Goal: Information Seeking & Learning: Learn about a topic

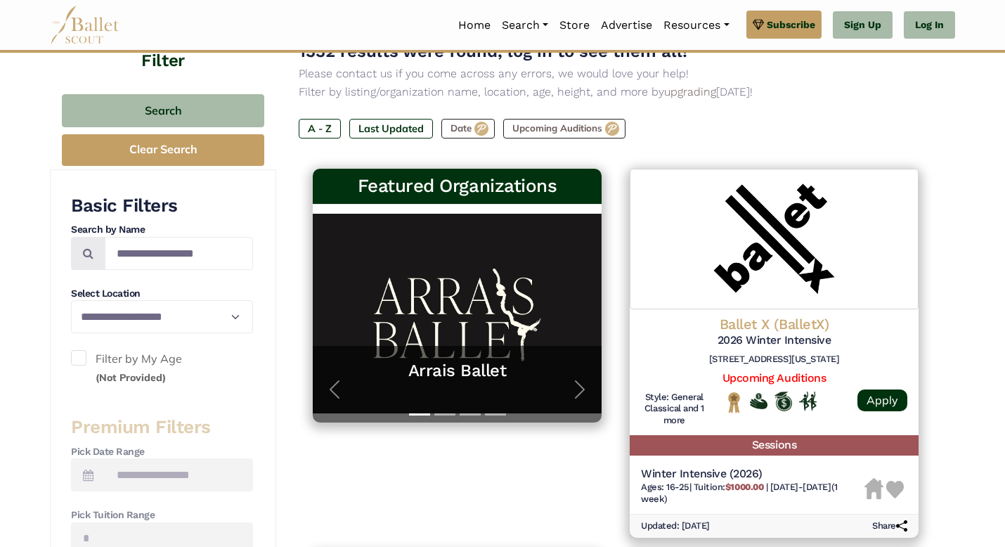
scroll to position [154, 0]
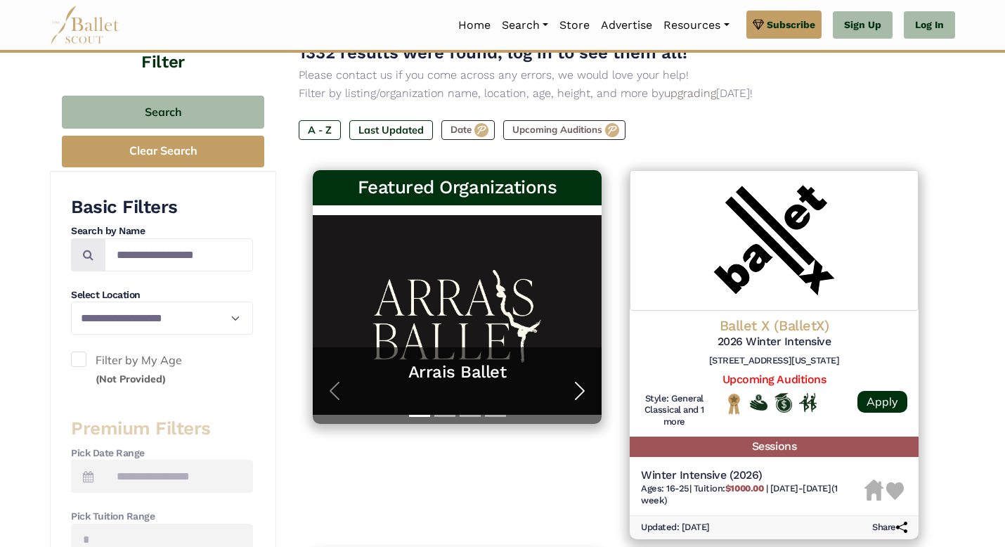
click at [579, 389] on span "button" at bounding box center [579, 390] width 22 height 22
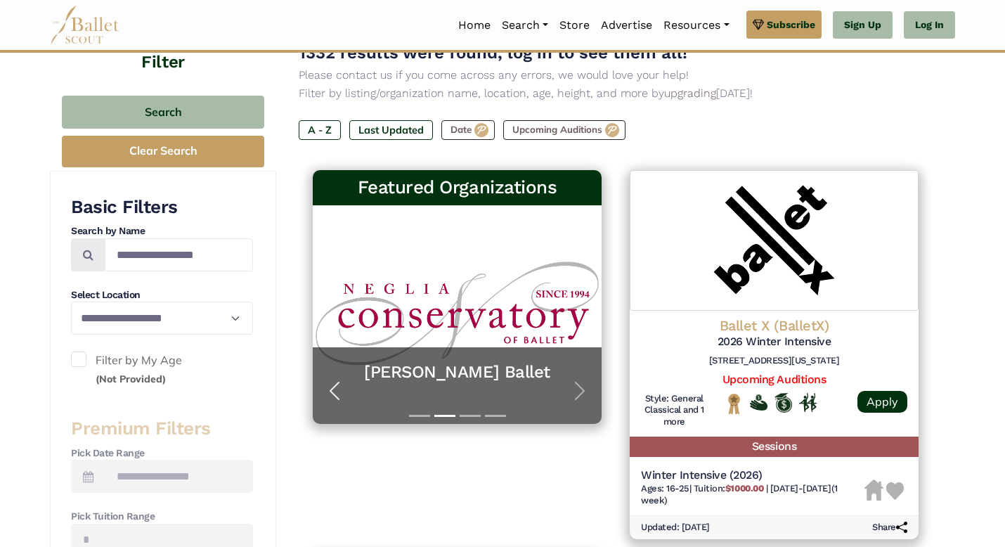
click at [333, 390] on span "button" at bounding box center [334, 390] width 22 height 22
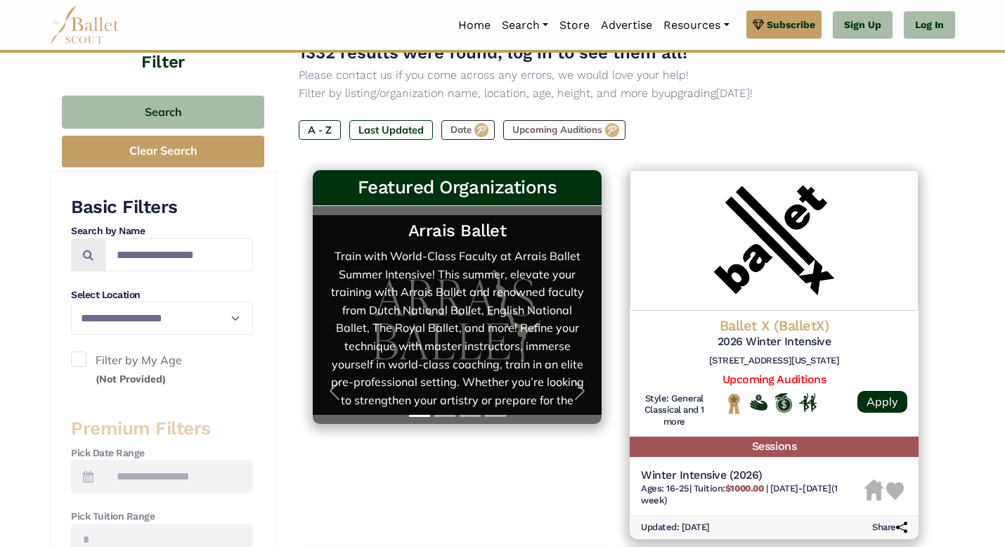
click at [404, 312] on link "Arrais Ballet Train with World-Class Faculty at Arrais Ballet Summer Intensive!…" at bounding box center [457, 315] width 261 height 190
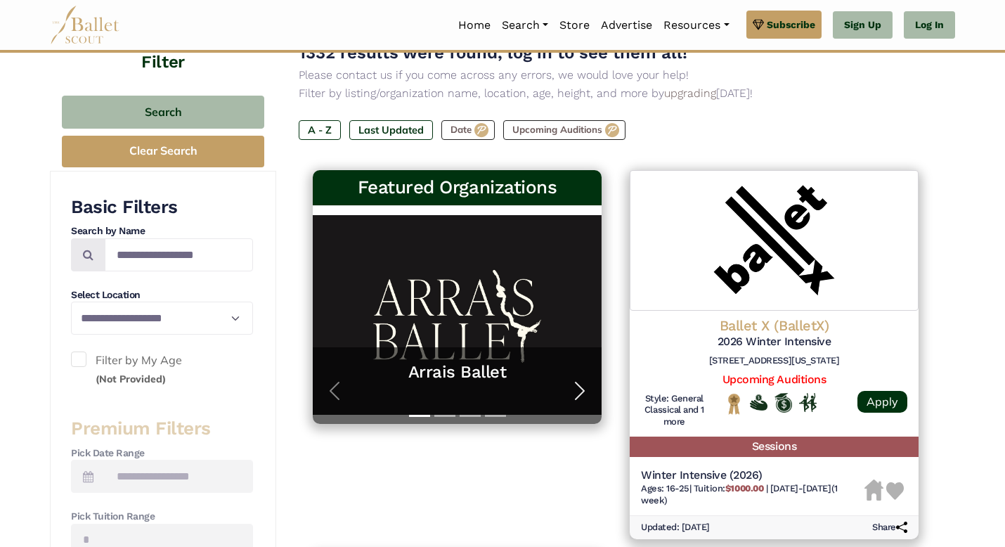
click at [575, 389] on span "button" at bounding box center [579, 390] width 22 height 22
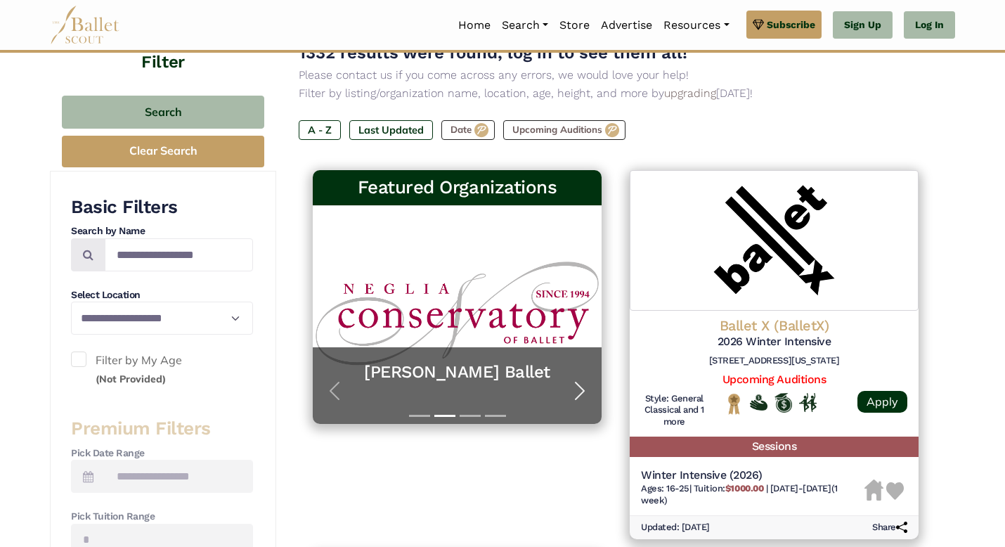
click at [585, 385] on span "button" at bounding box center [579, 390] width 22 height 22
click at [580, 389] on span "button" at bounding box center [579, 390] width 22 height 22
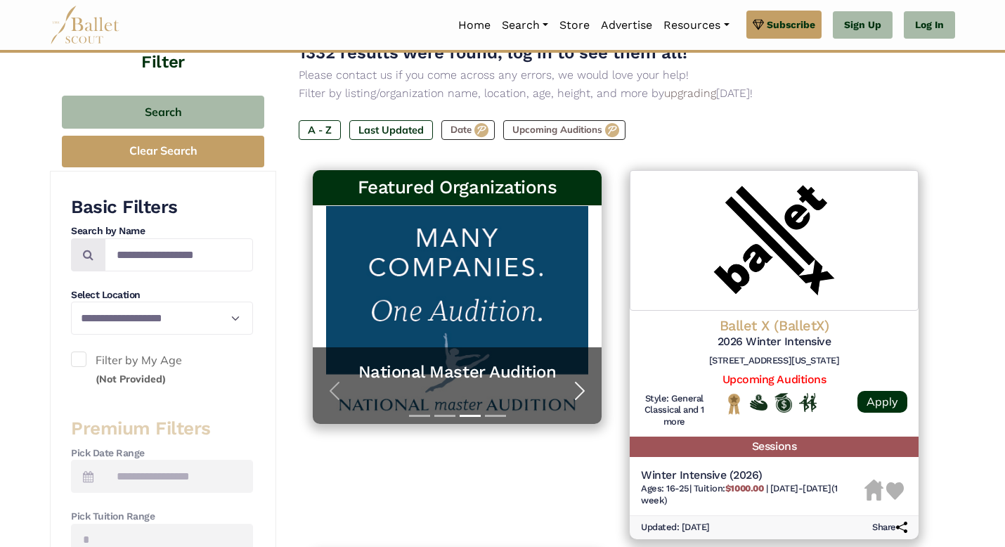
click at [580, 389] on span "button" at bounding box center [579, 390] width 22 height 22
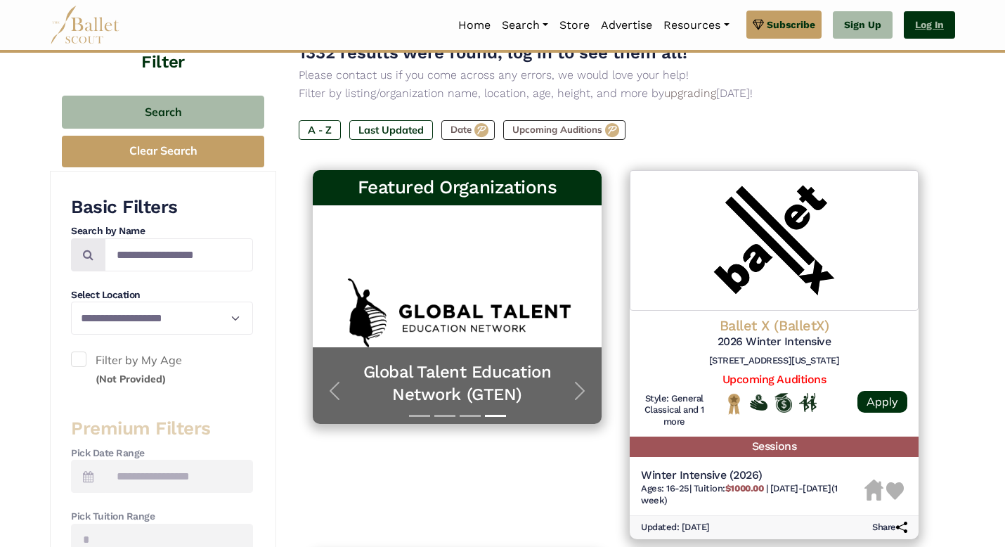
click at [929, 24] on link "Log In" at bounding box center [929, 25] width 51 height 28
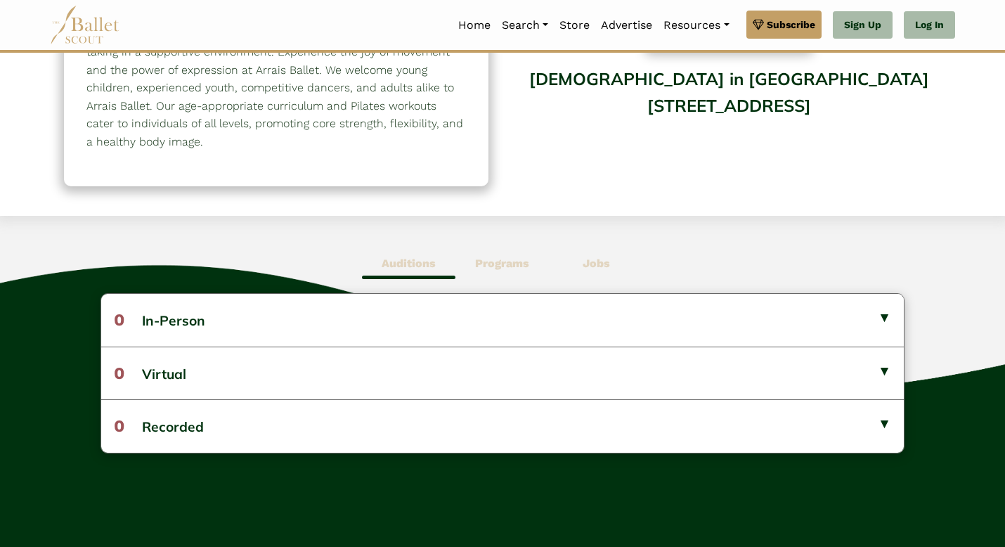
scroll to position [208, 0]
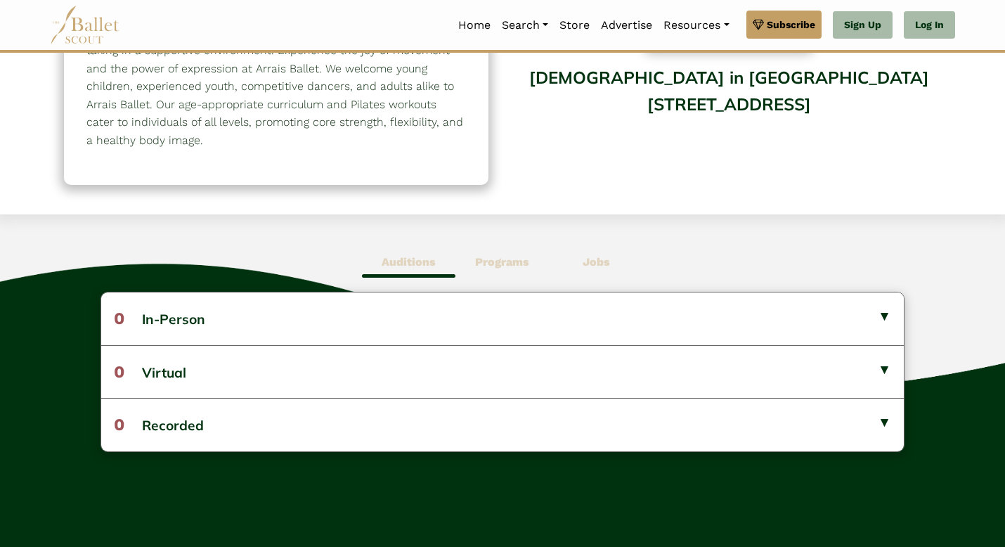
click at [487, 262] on b "Programs" at bounding box center [502, 261] width 54 height 13
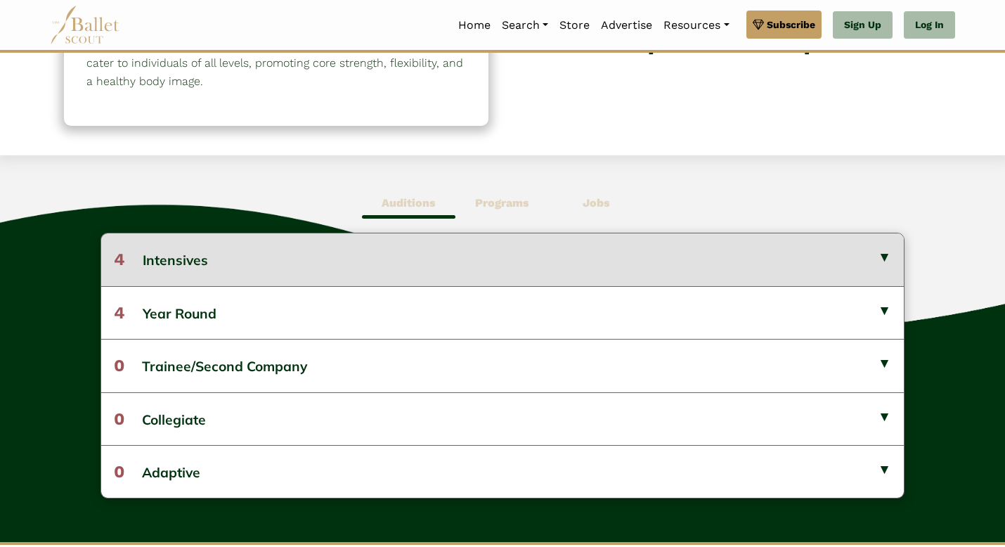
scroll to position [285, 0]
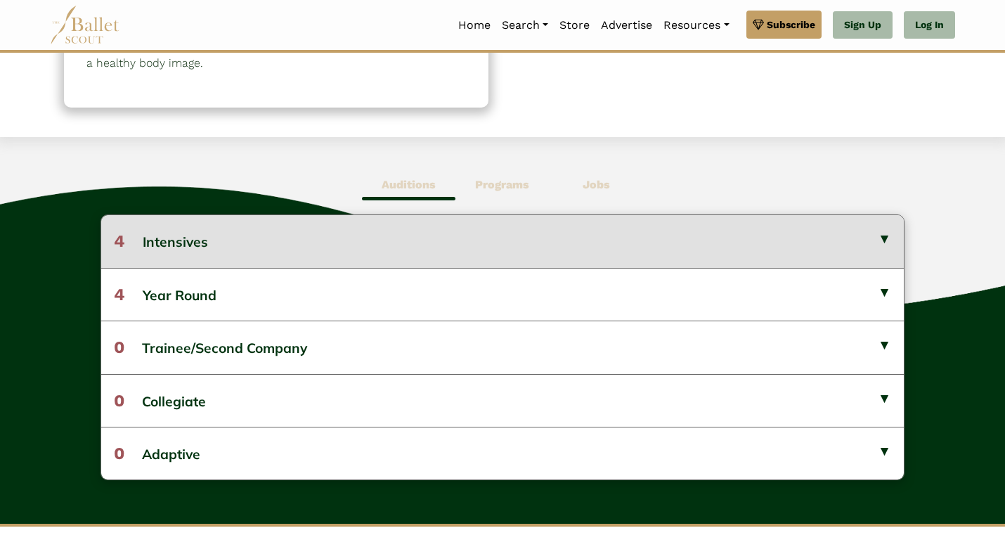
click at [271, 236] on button "4 Intensives" at bounding box center [502, 241] width 802 height 52
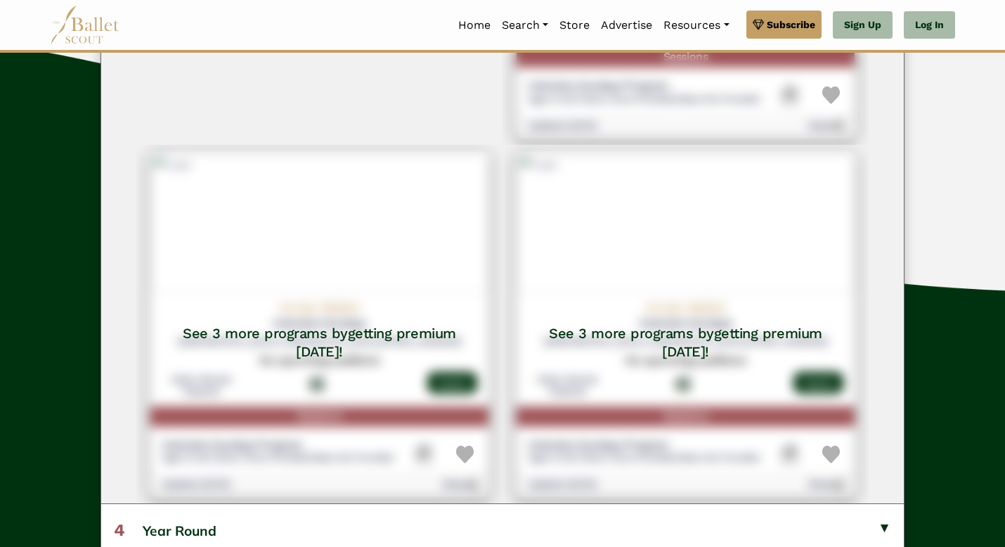
scroll to position [266, 0]
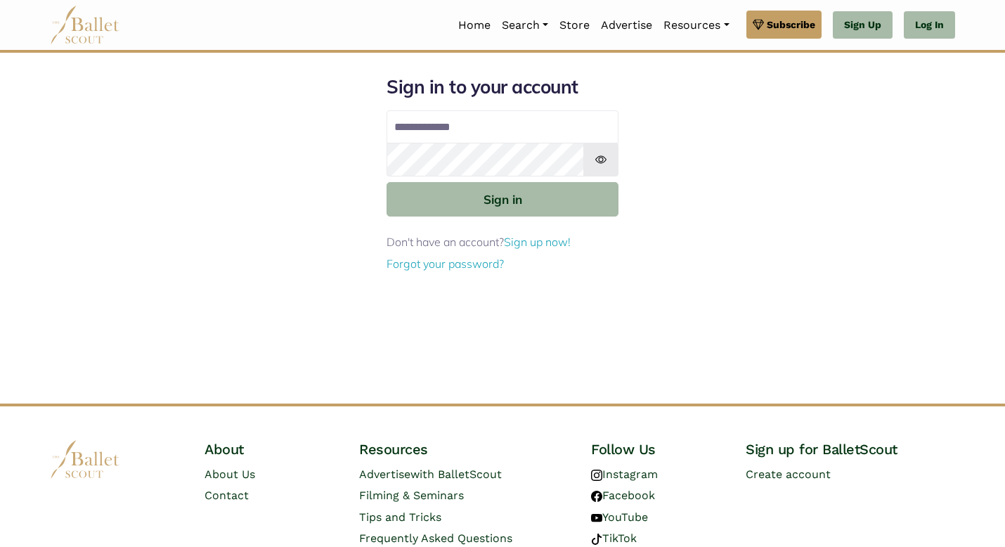
click at [438, 112] on input "Email address" at bounding box center [502, 127] width 232 height 34
type input "**********"
click at [386, 182] on button "Sign in" at bounding box center [502, 199] width 232 height 34
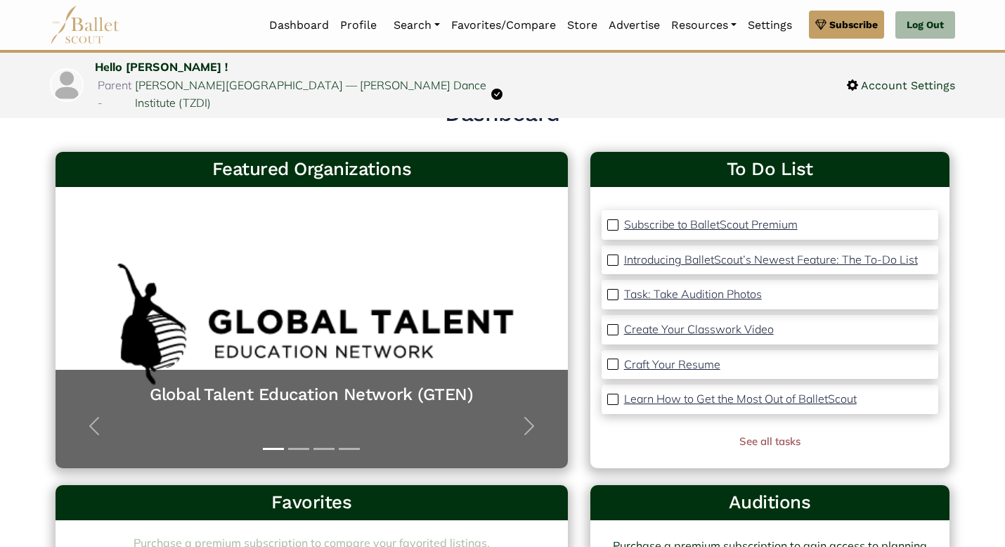
scroll to position [31, 0]
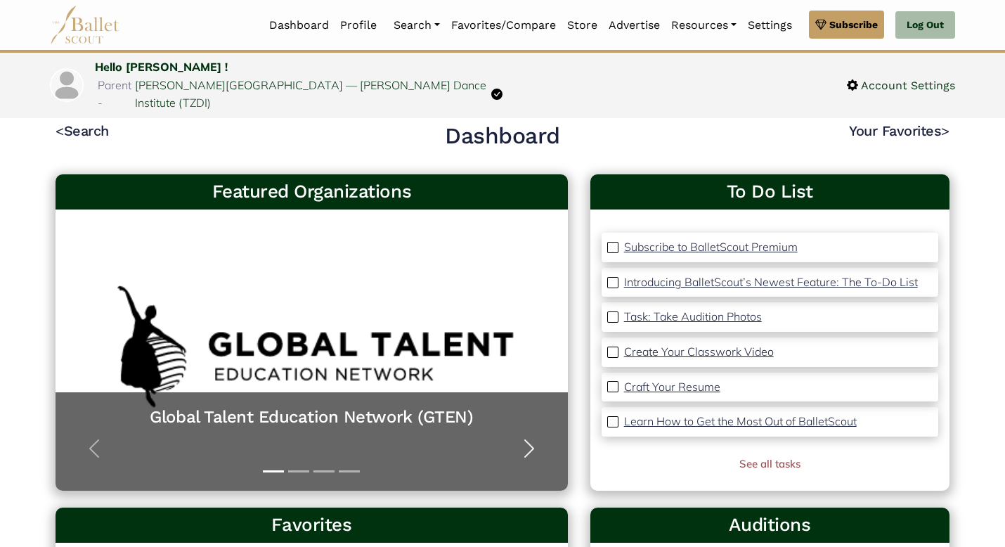
click at [514, 424] on button "Next" at bounding box center [528, 448] width 77 height 84
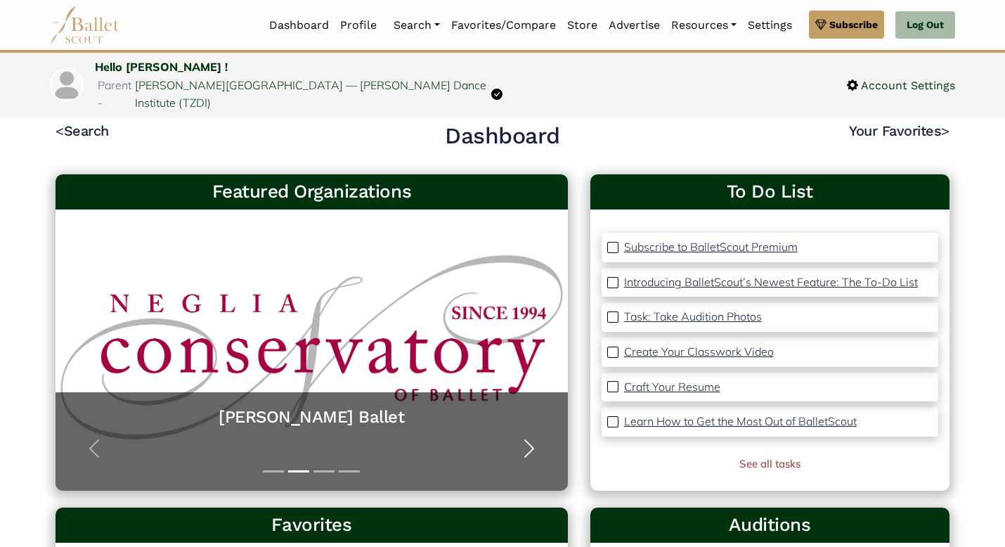
click at [530, 437] on span "button" at bounding box center [529, 448] width 22 height 22
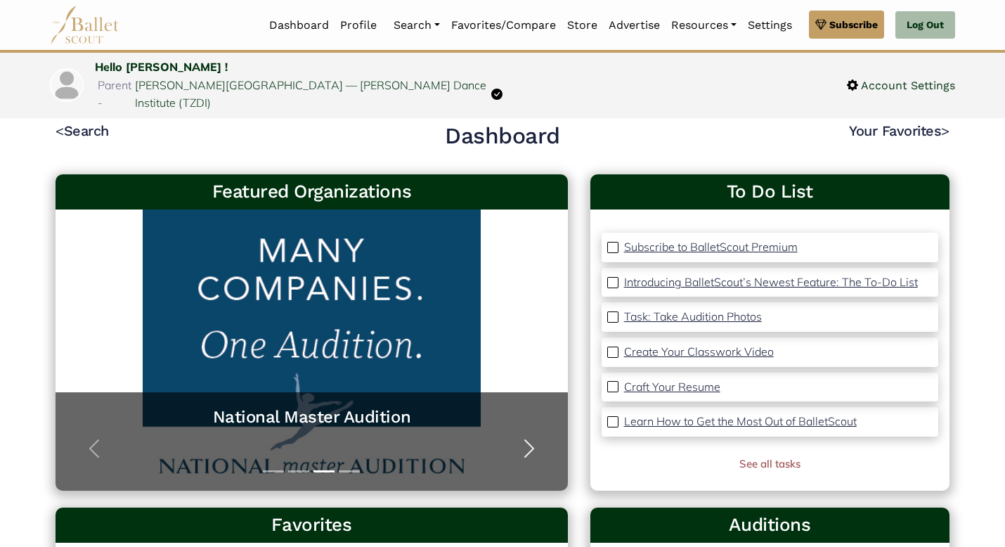
click at [530, 437] on span "button" at bounding box center [529, 448] width 22 height 22
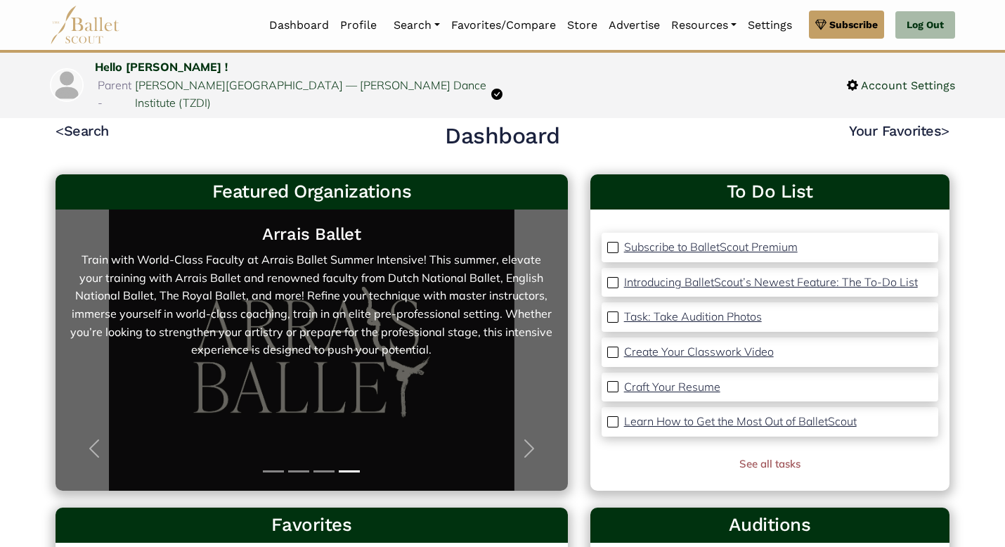
click at [318, 301] on link "Arrais Ballet Train with World-Class Faculty at Arrais Ballet Summer Intensive!…" at bounding box center [312, 349] width 484 height 253
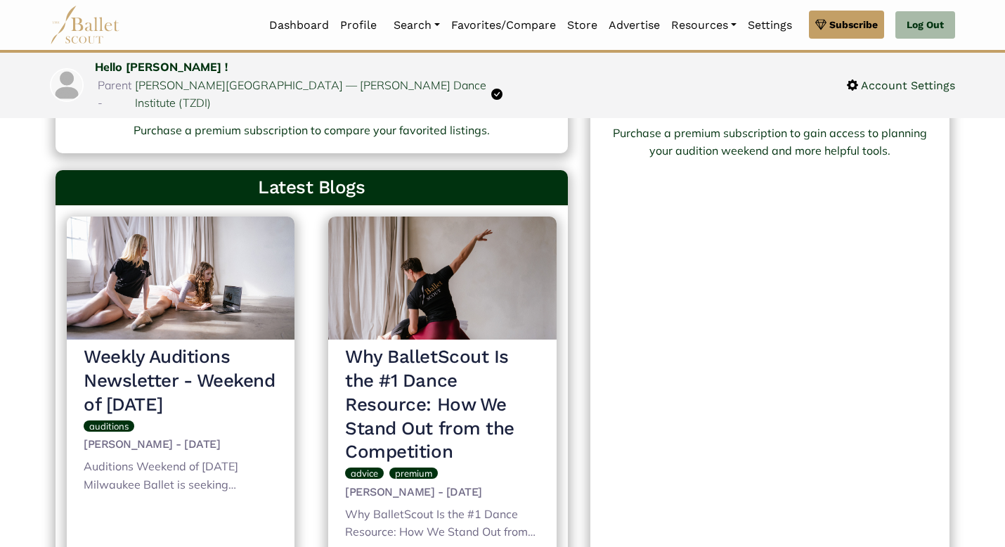
scroll to position [466, 0]
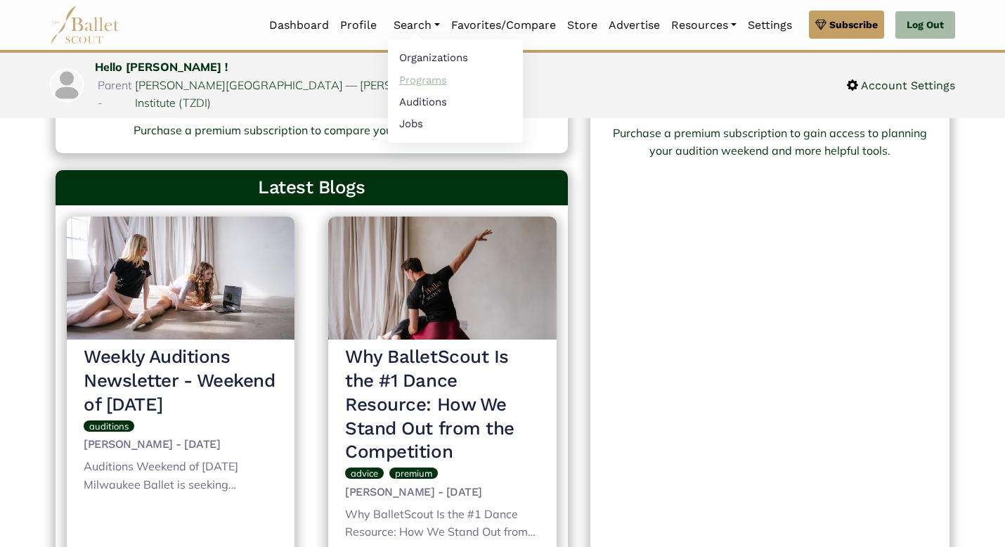
click at [432, 76] on link "Programs" at bounding box center [455, 80] width 135 height 22
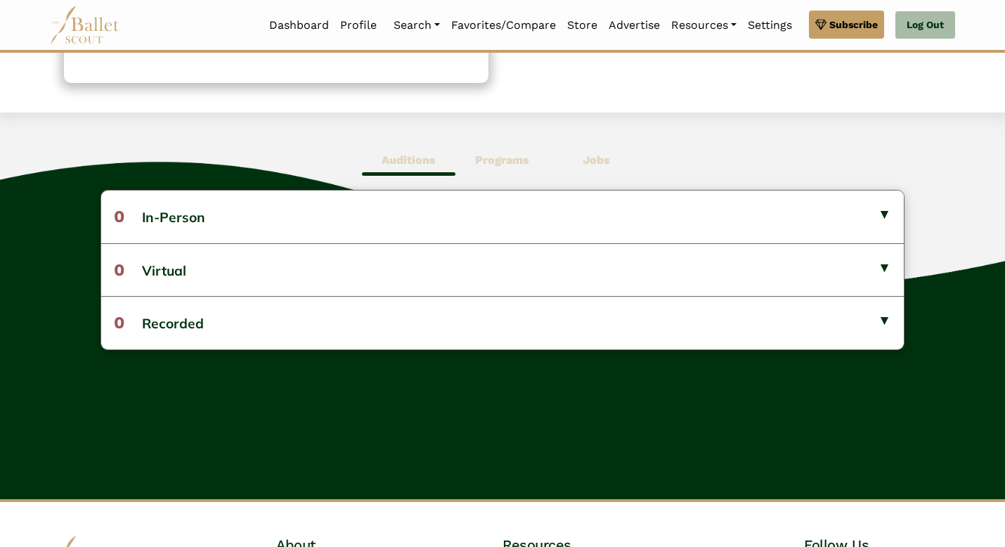
scroll to position [309, 0]
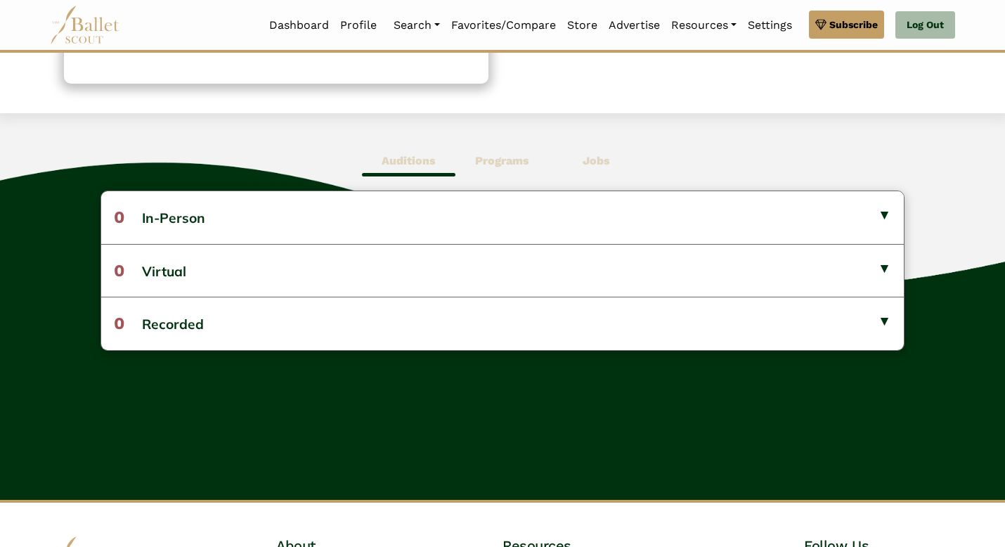
click at [500, 156] on b "Programs" at bounding box center [502, 160] width 54 height 13
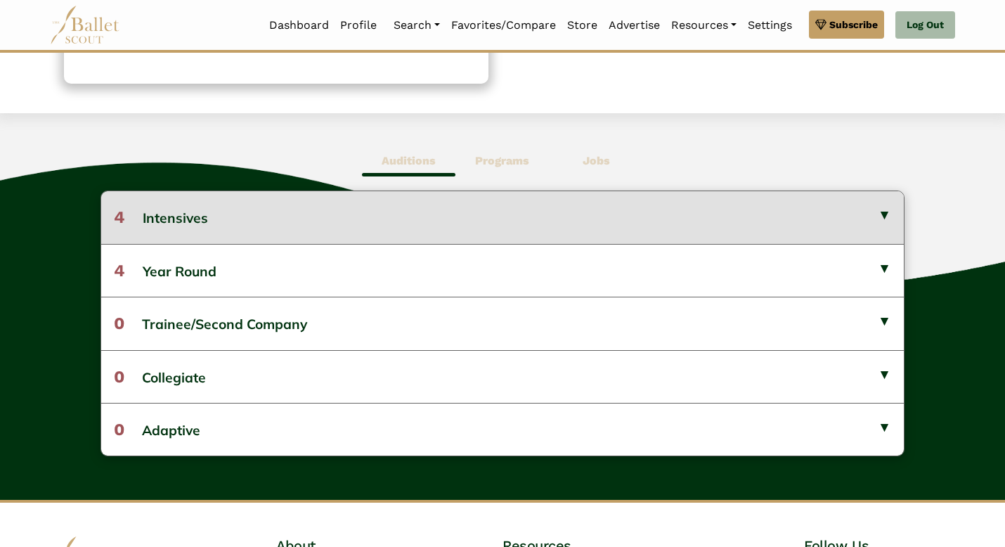
click at [365, 229] on button "4 Intensives" at bounding box center [502, 217] width 802 height 52
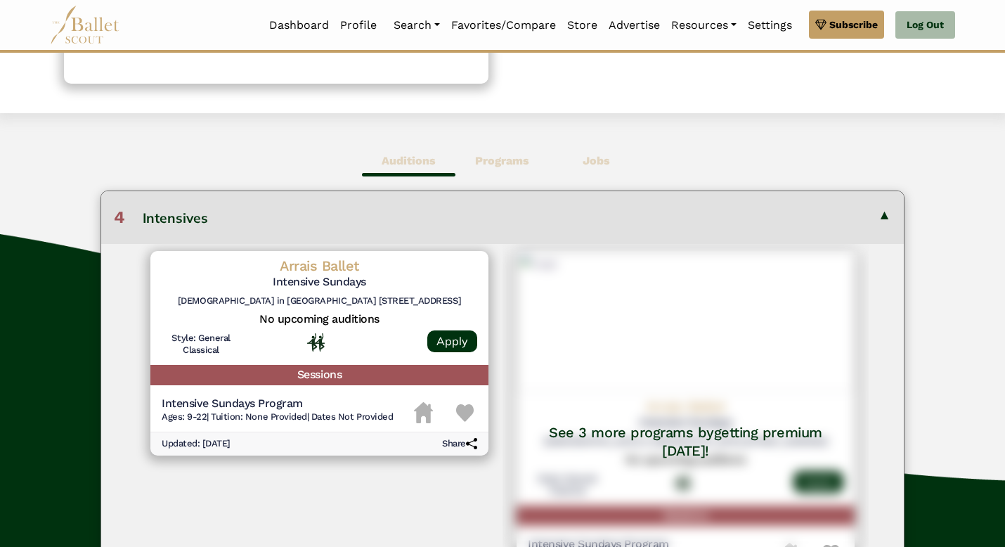
scroll to position [0, 0]
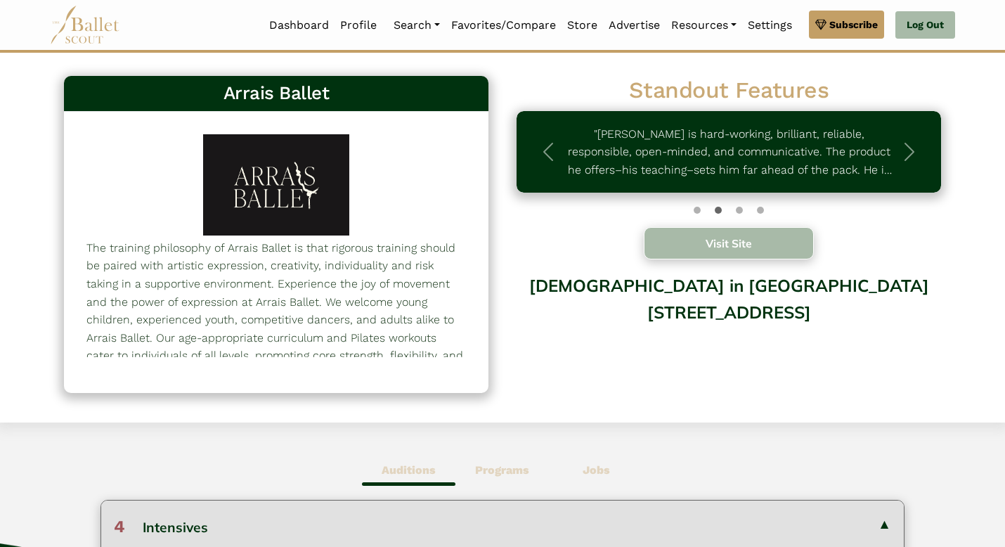
click at [730, 242] on button "Visit Site" at bounding box center [729, 243] width 170 height 32
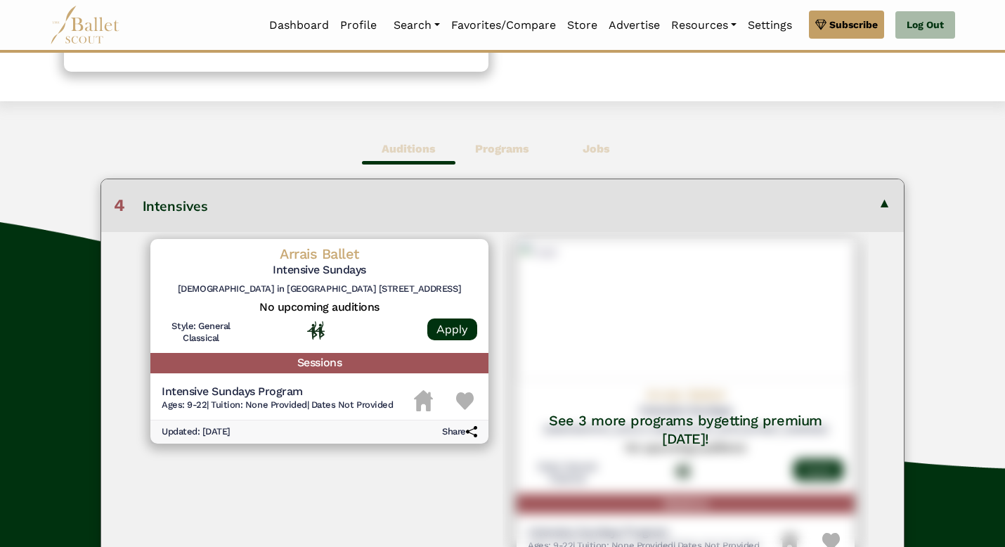
scroll to position [325, 0]
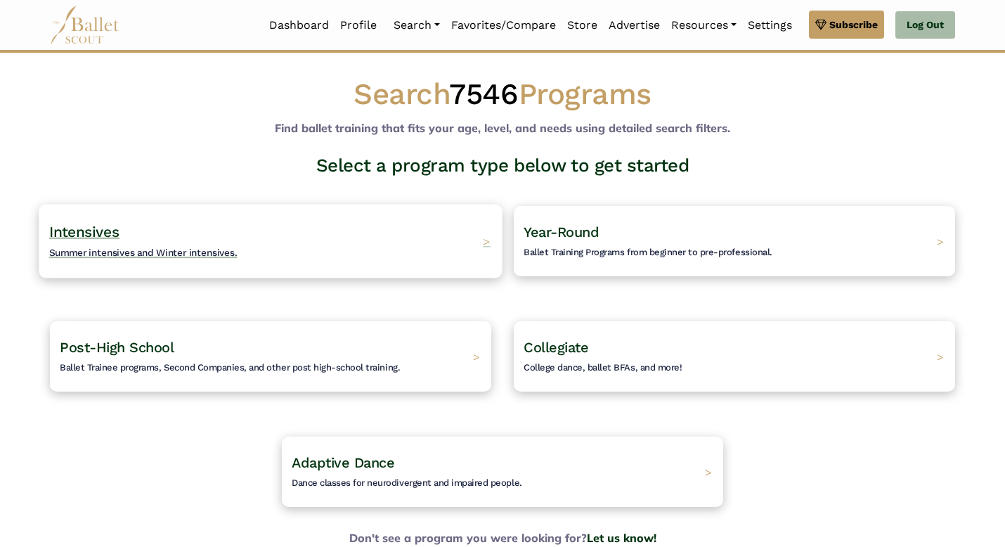
click at [237, 235] on div "Intensives Summer intensives and Winter intensives. >" at bounding box center [270, 241] width 463 height 74
click at [267, 235] on div "Intensives Summer intensives and Winter intensives. >" at bounding box center [270, 241] width 463 height 74
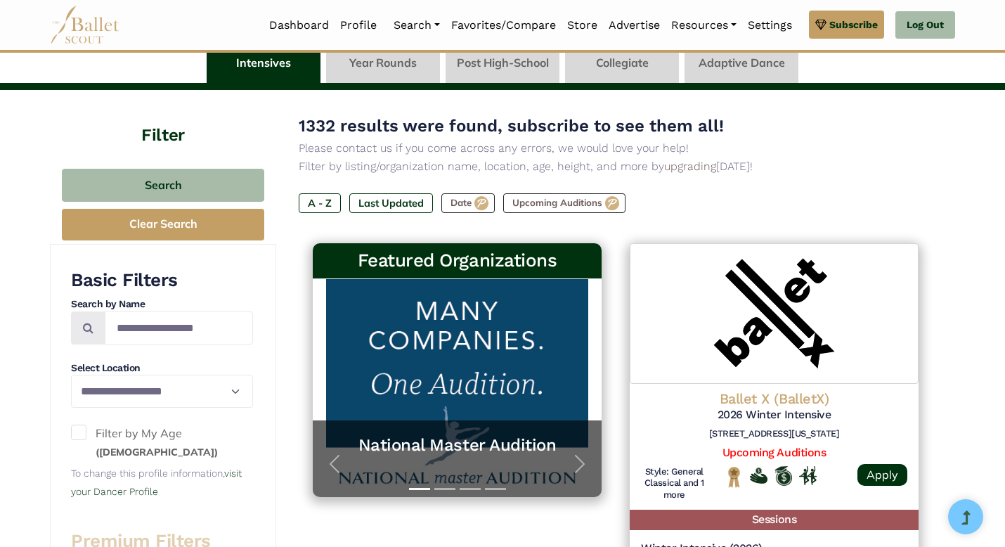
scroll to position [82, 0]
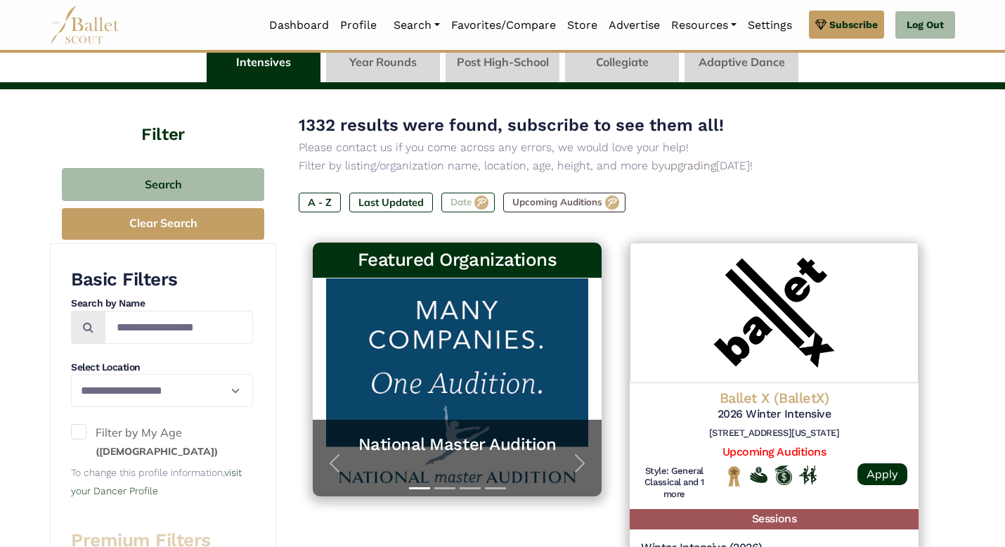
click at [481, 202] on label "Date" at bounding box center [467, 203] width 53 height 20
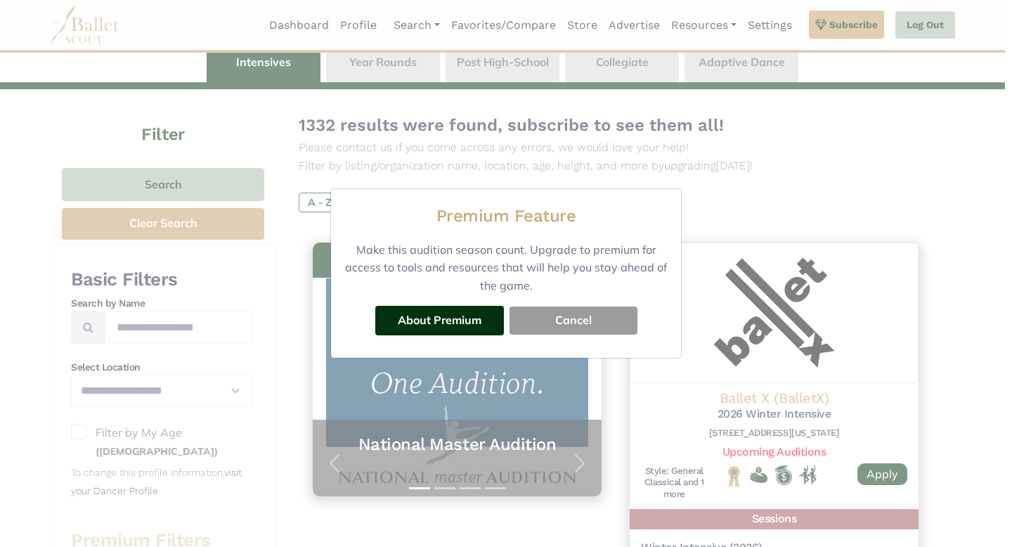
click at [568, 325] on button "Cancel" at bounding box center [573, 320] width 128 height 28
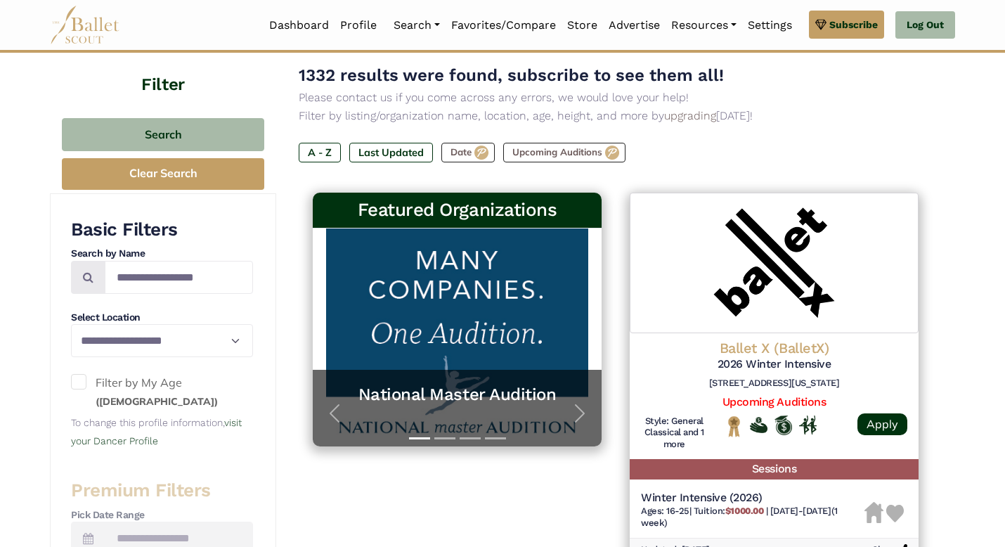
scroll to position [142, 0]
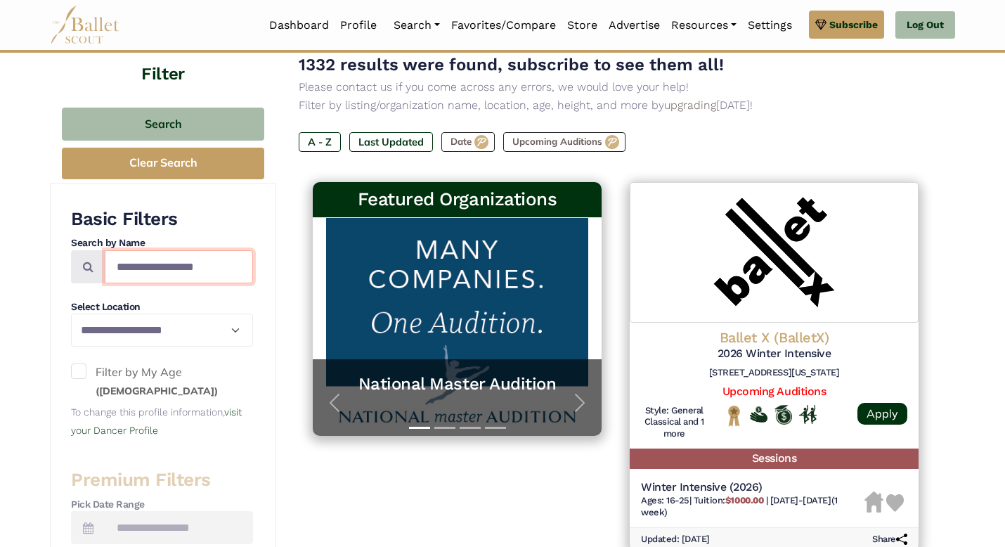
click at [131, 265] on input "Search by names..." at bounding box center [179, 266] width 148 height 33
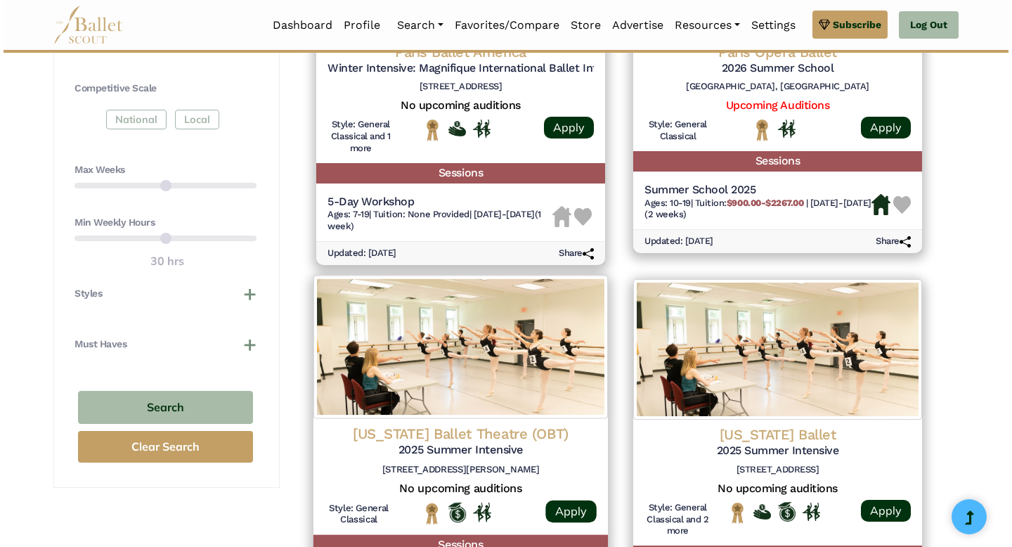
scroll to position [642, 0]
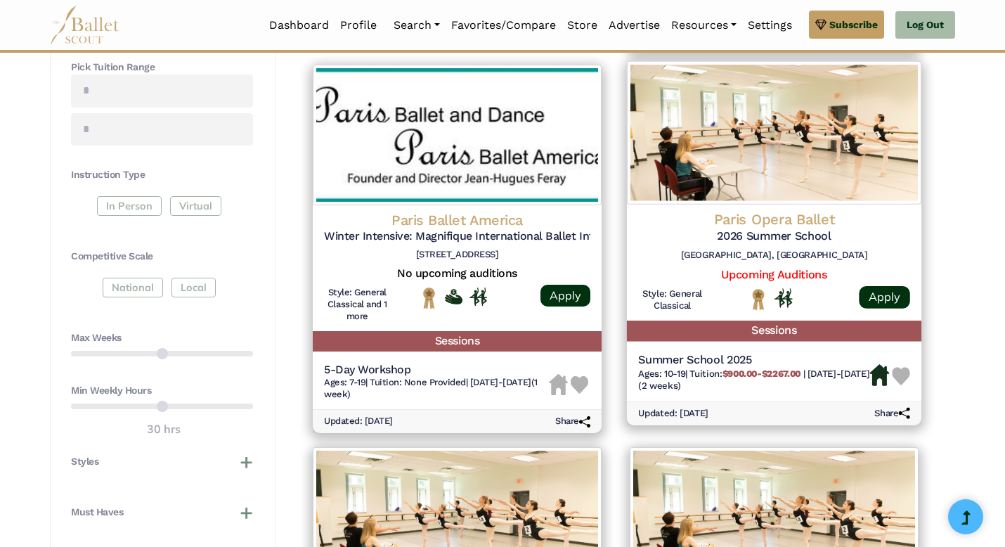
click at [748, 240] on h5 "2026 Summer School" at bounding box center [774, 235] width 272 height 15
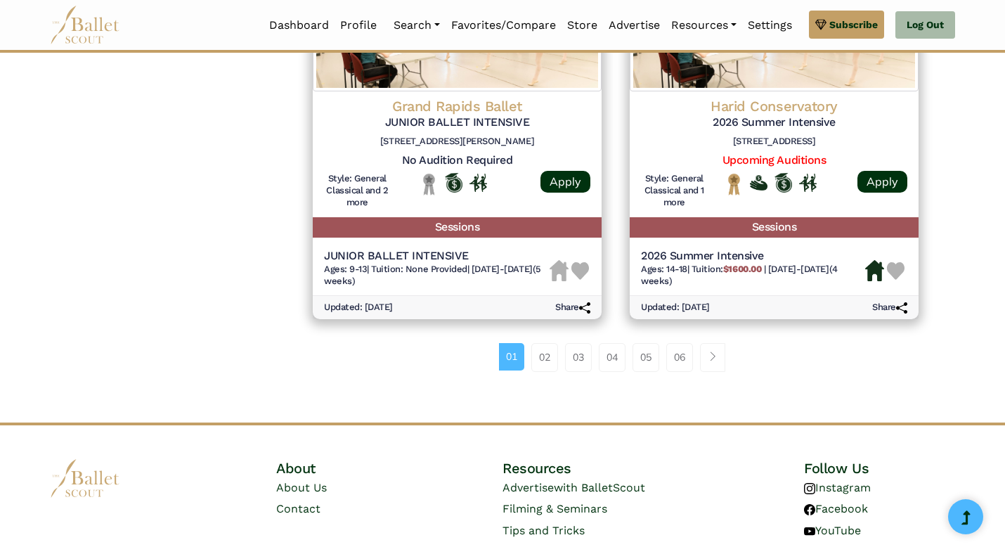
scroll to position [2025, 0]
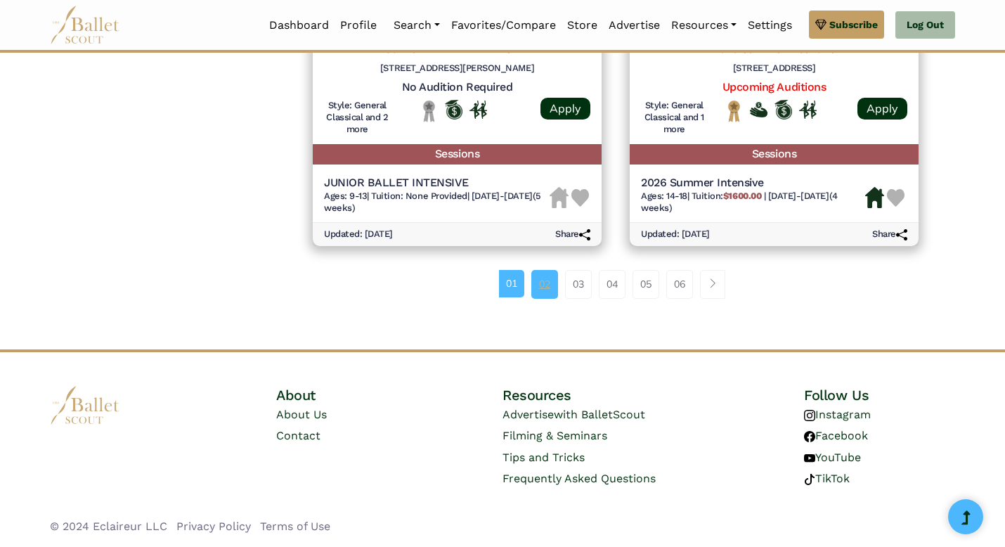
click at [540, 279] on link "02" at bounding box center [544, 284] width 27 height 28
click at [547, 284] on link "02" at bounding box center [544, 284] width 27 height 28
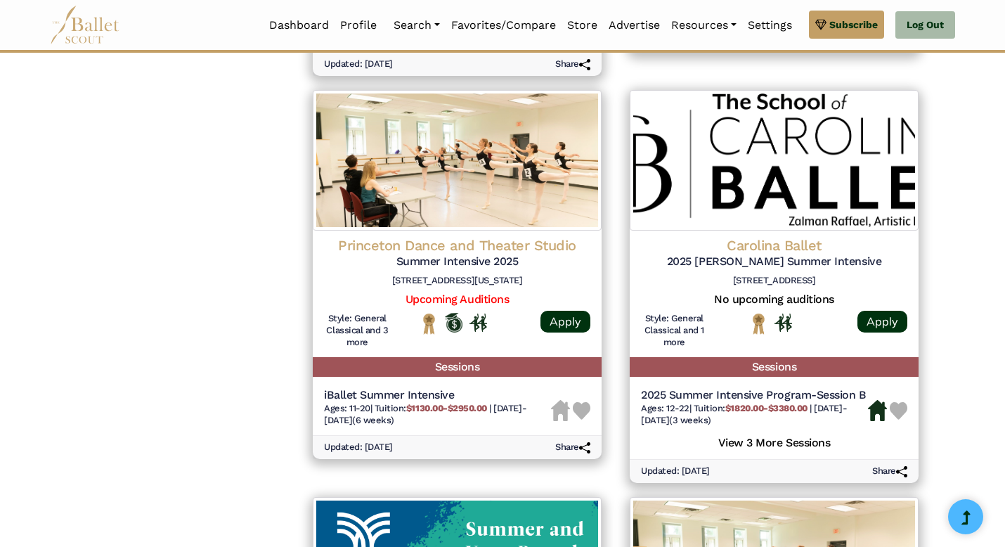
scroll to position [2076, 0]
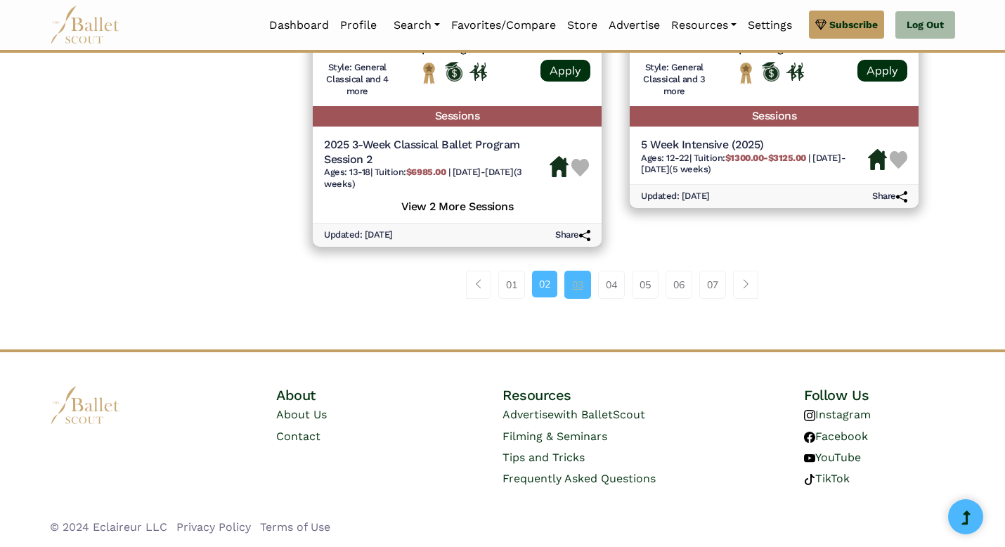
click at [573, 277] on link "03" at bounding box center [577, 285] width 27 height 28
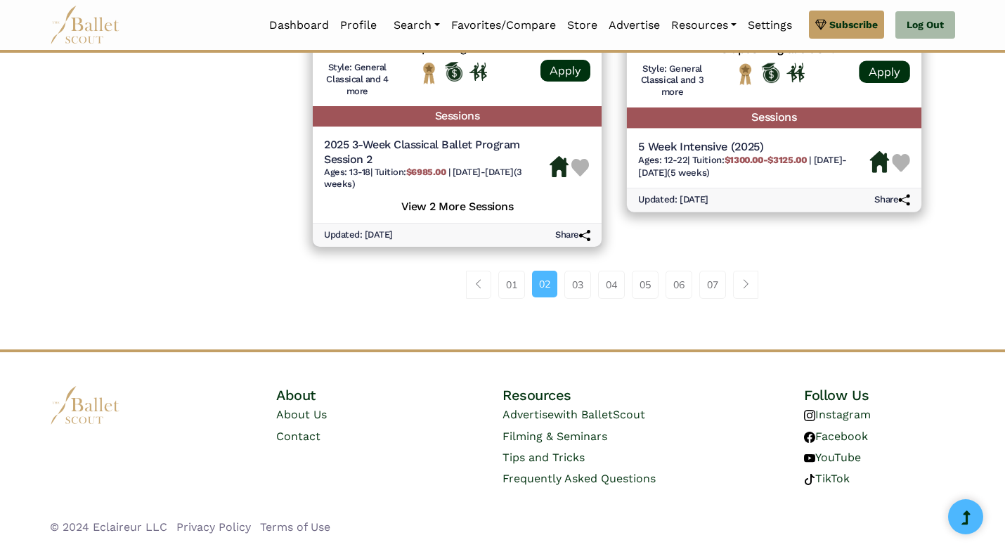
scroll to position [1988, 0]
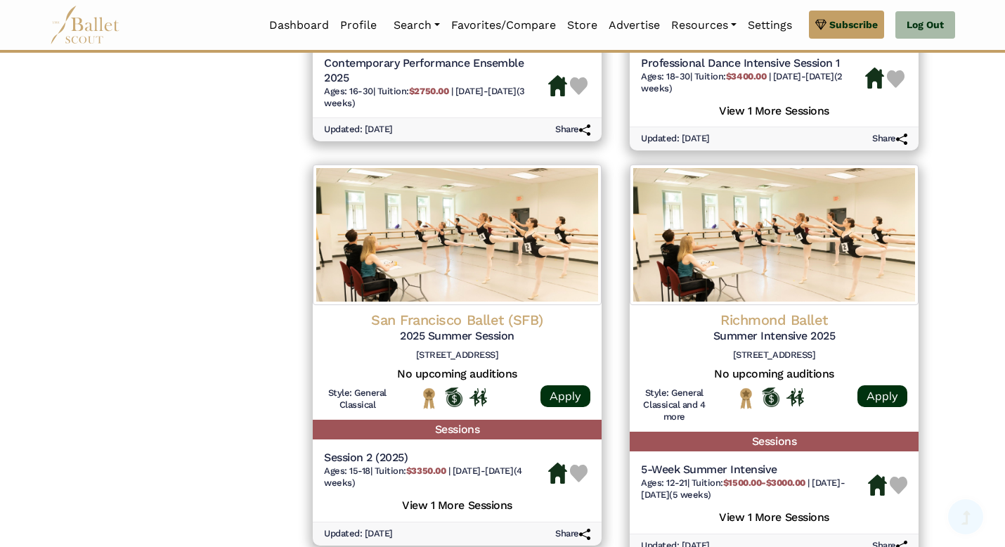
scroll to position [2037, 0]
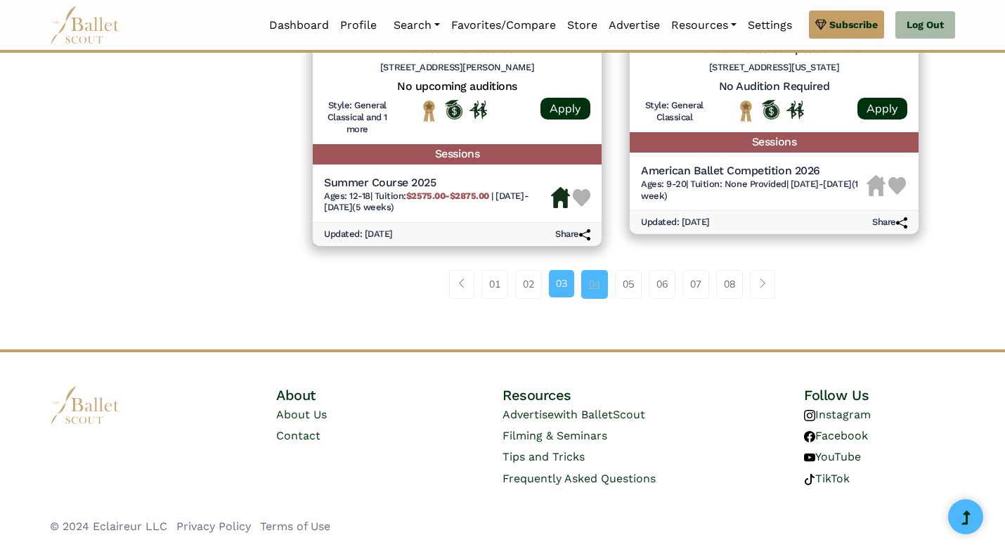
click at [592, 275] on link "04" at bounding box center [594, 284] width 27 height 28
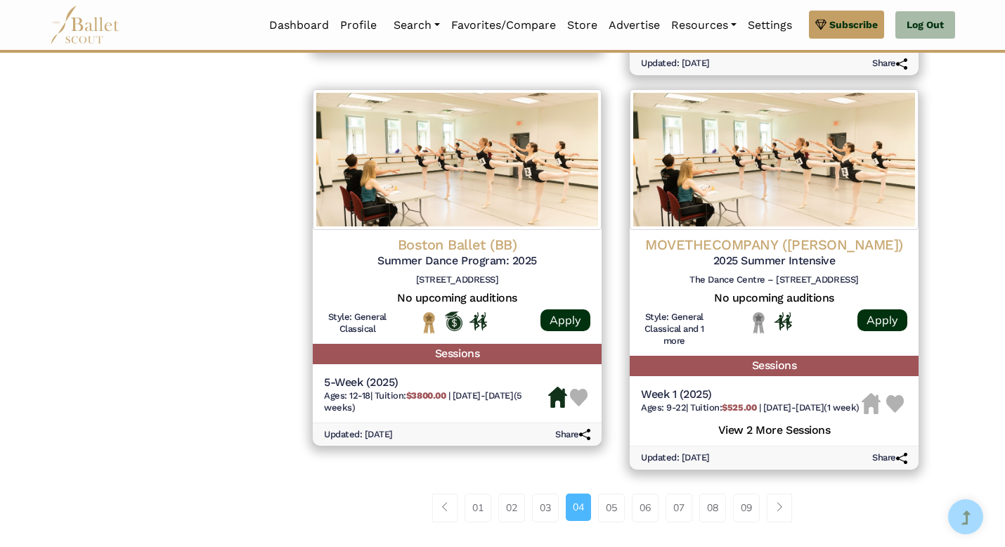
scroll to position [2049, 0]
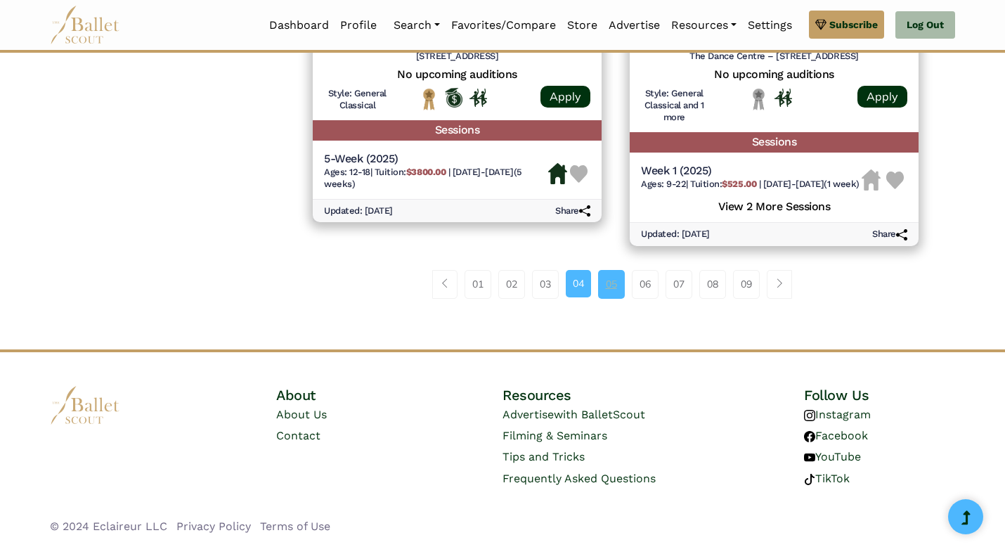
click at [608, 281] on link "05" at bounding box center [611, 284] width 27 height 28
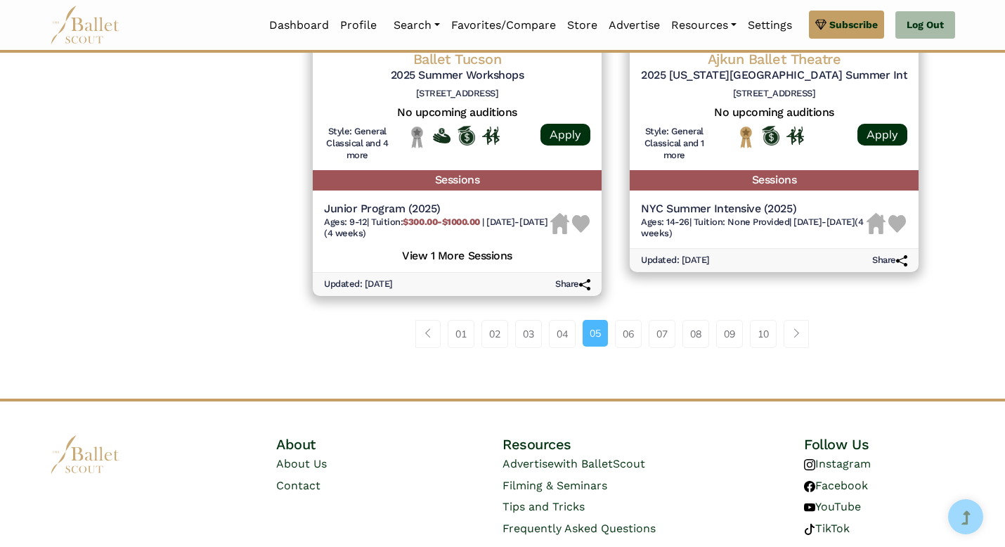
scroll to position [2052, 0]
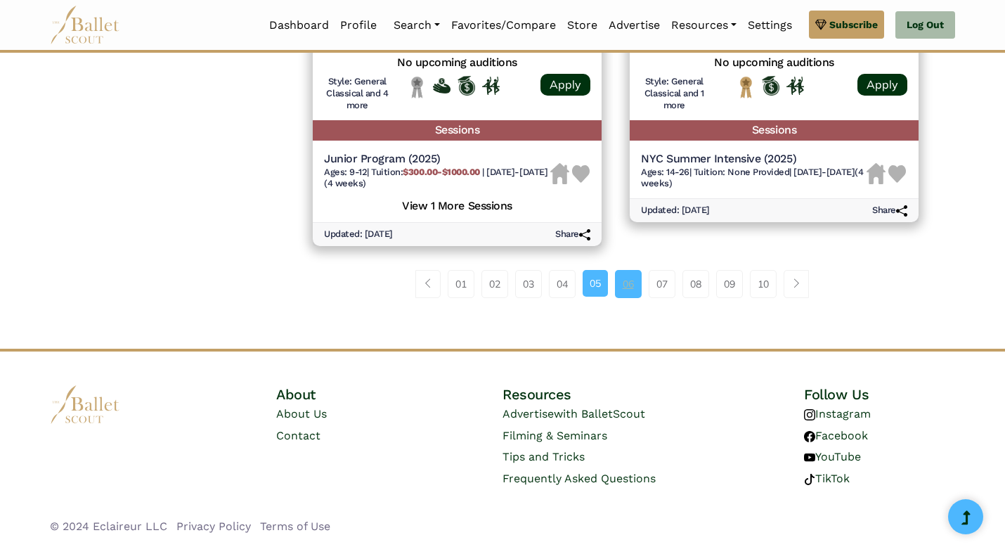
click at [620, 275] on link "06" at bounding box center [628, 284] width 27 height 28
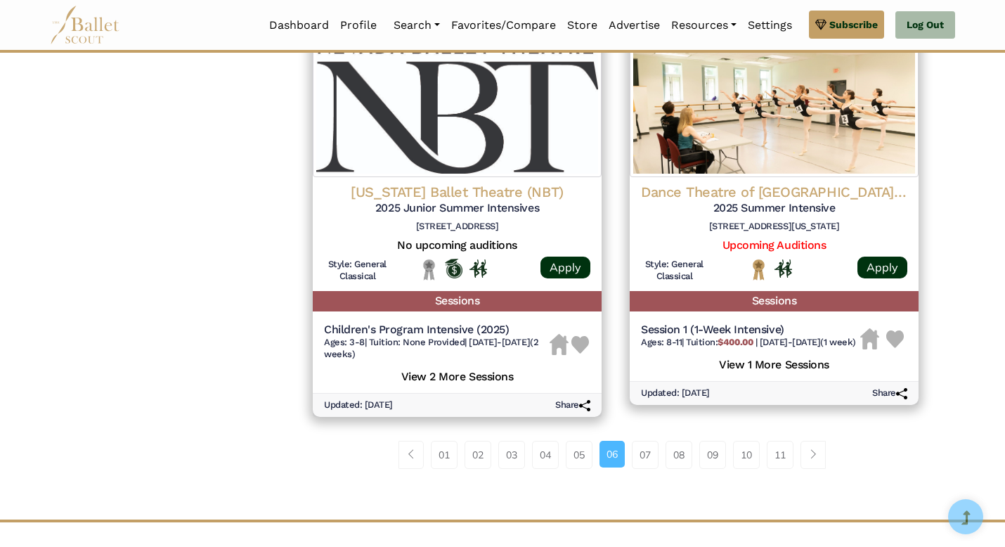
scroll to position [2052, 0]
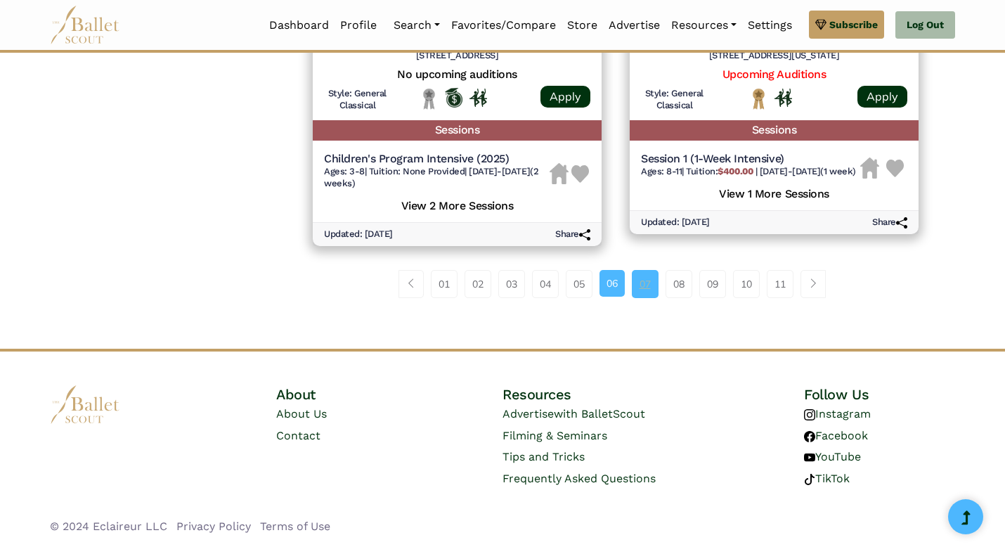
click at [641, 289] on link "07" at bounding box center [645, 284] width 27 height 28
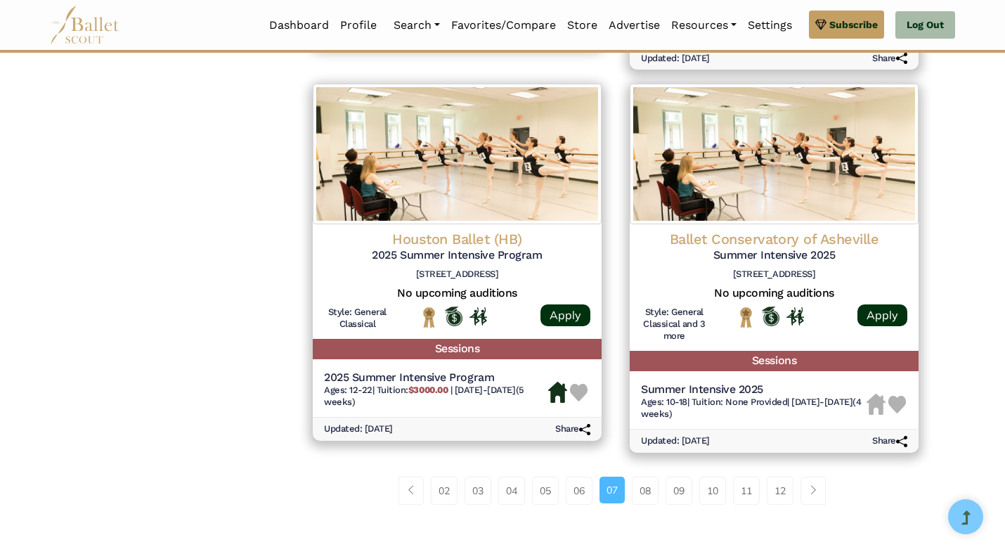
scroll to position [2073, 0]
